Goal: Task Accomplishment & Management: Use online tool/utility

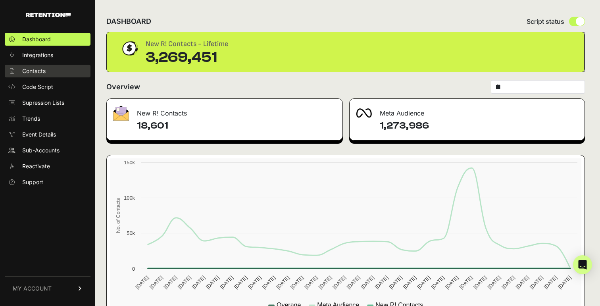
click at [46, 72] on link "Contacts" at bounding box center [48, 71] width 86 height 13
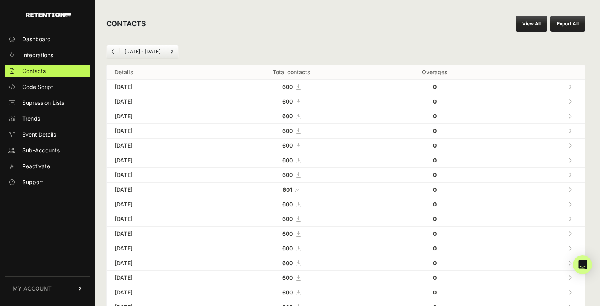
click at [570, 28] on button "Export All" at bounding box center [567, 24] width 35 height 16
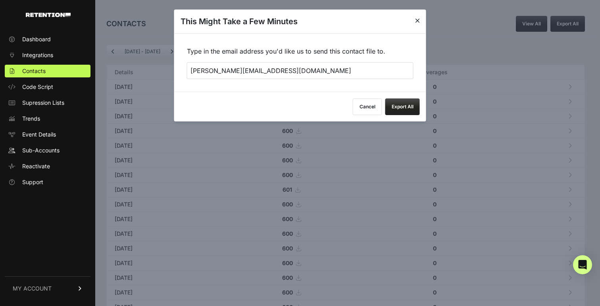
click at [399, 111] on button "Export All" at bounding box center [402, 106] width 35 height 17
